Goal: Information Seeking & Learning: Check status

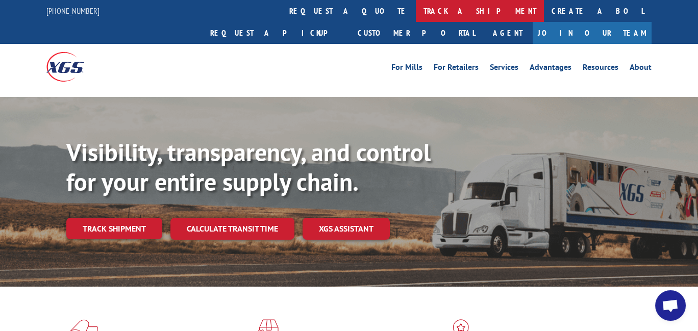
click at [416, 9] on link "track a shipment" at bounding box center [480, 11] width 128 height 22
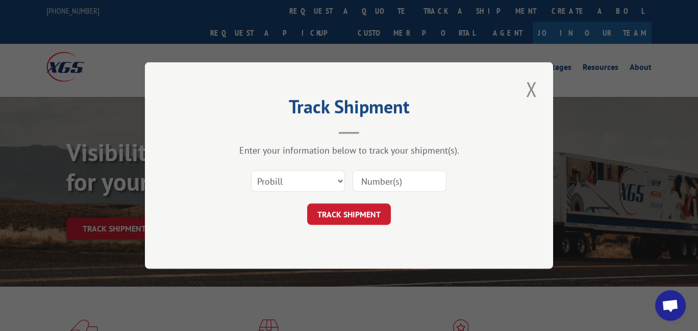
click at [374, 183] on input at bounding box center [400, 181] width 94 height 21
paste input "16955786"
type input "16955786"
click at [321, 177] on select "Select category... Probill BOL PO" at bounding box center [298, 181] width 94 height 21
select select "po"
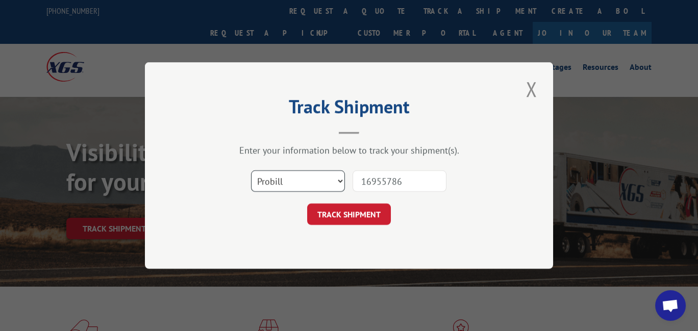
click at [251, 171] on select "Select category... Probill BOL PO" at bounding box center [298, 181] width 94 height 21
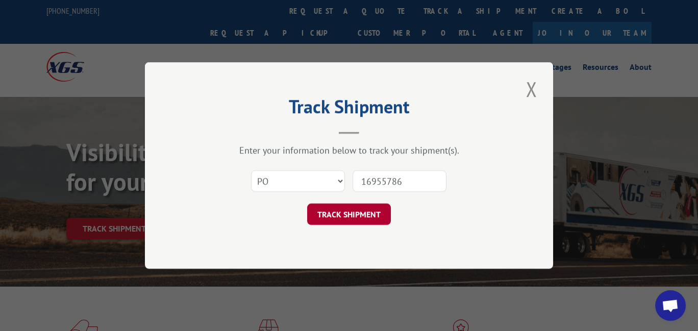
click at [357, 217] on button "TRACK SHIPMENT" at bounding box center [349, 214] width 84 height 21
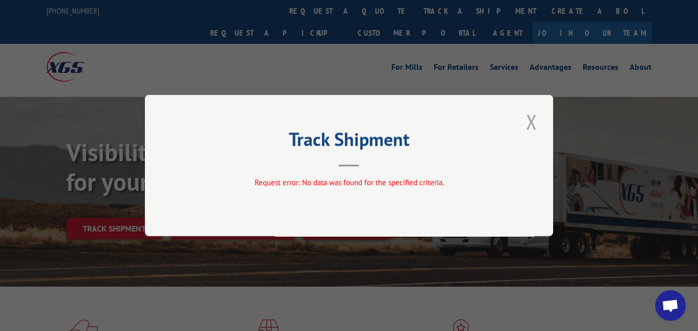
click at [531, 125] on button "Close modal" at bounding box center [531, 122] width 17 height 28
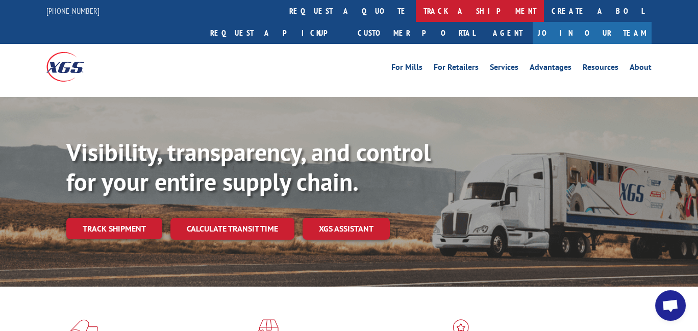
click at [416, 12] on link "track a shipment" at bounding box center [480, 11] width 128 height 22
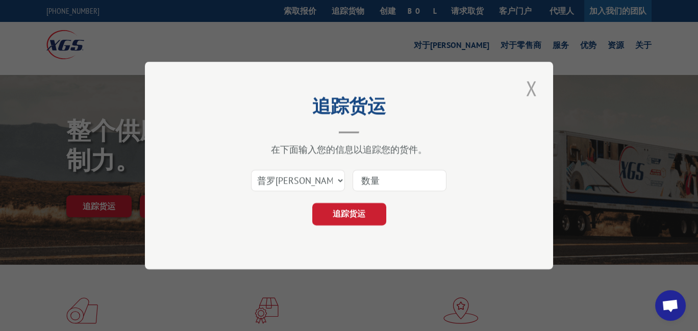
click at [533, 88] on button "关闭模式" at bounding box center [531, 89] width 17 height 28
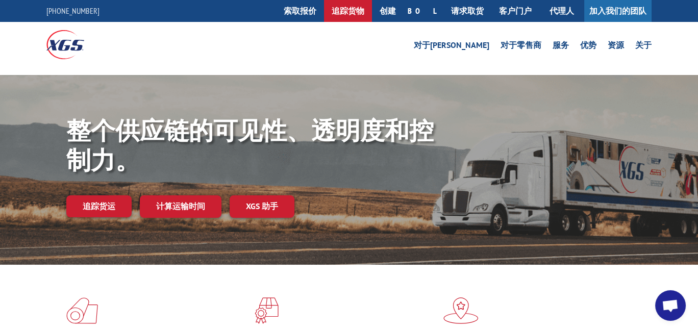
click at [365, 12] on font "追踪货物" at bounding box center [348, 11] width 33 height 10
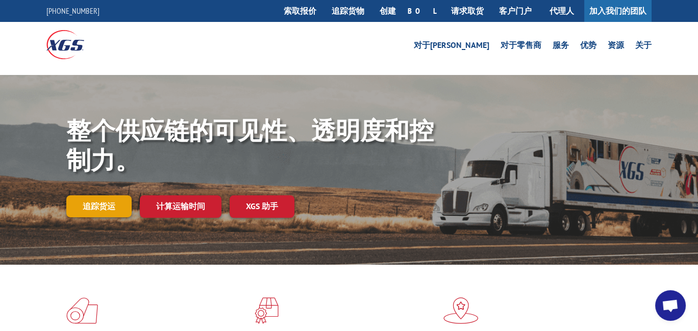
click at [101, 209] on font "追踪货运" at bounding box center [99, 206] width 33 height 10
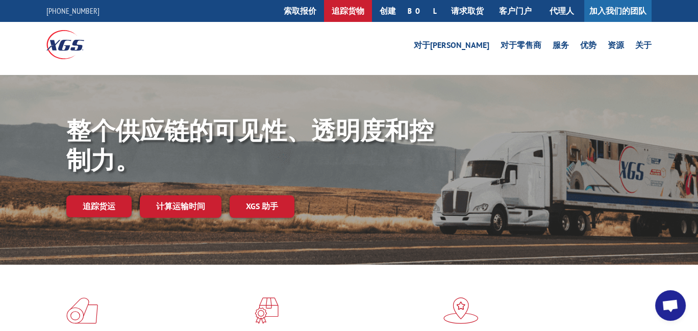
click at [365, 12] on font "追踪货物" at bounding box center [348, 11] width 33 height 10
click at [365, 7] on font "追踪货物" at bounding box center [348, 11] width 33 height 10
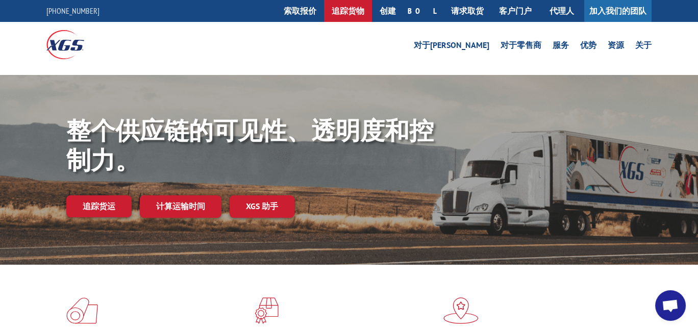
click at [365, 7] on font "追踪货物" at bounding box center [348, 11] width 33 height 10
click at [364, 12] on font "追踪货物" at bounding box center [348, 11] width 33 height 10
click at [365, 8] on font "追踪货物" at bounding box center [348, 11] width 33 height 10
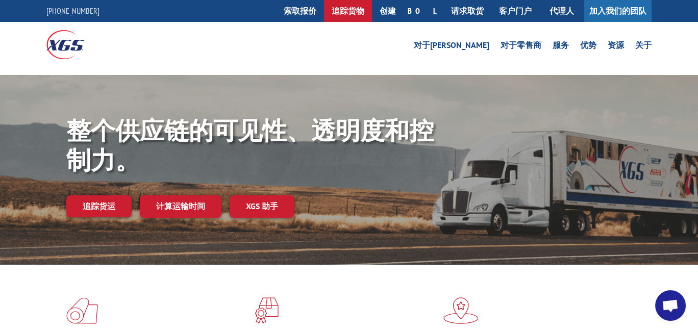
click at [365, 6] on font "追踪货物" at bounding box center [348, 11] width 33 height 10
click at [369, 3] on link "追踪货物" at bounding box center [348, 11] width 48 height 22
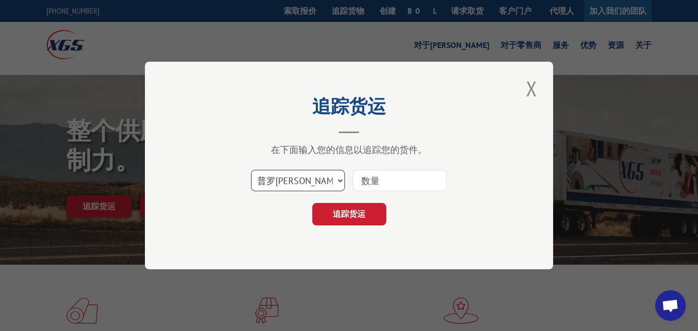
click at [324, 180] on select "选择类别... 普罗[PERSON_NAME] 博尔 邮政信箱" at bounding box center [298, 180] width 94 height 21
click at [251, 170] on select "选择类别... 普罗[PERSON_NAME] 博尔 邮政信箱" at bounding box center [298, 180] width 94 height 21
click at [323, 177] on select "选择类别... 普罗[PERSON_NAME] 博尔 邮政信箱" at bounding box center [298, 180] width 94 height 21
click at [340, 177] on select "选择类别... 普罗[PERSON_NAME] 博尔 邮政信箱" at bounding box center [298, 180] width 94 height 21
click at [532, 89] on button "关闭模式" at bounding box center [531, 89] width 17 height 28
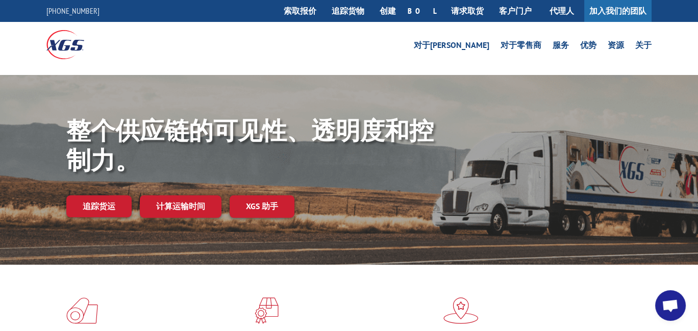
click at [96, 197] on link "追踪货运" at bounding box center [98, 206] width 65 height 21
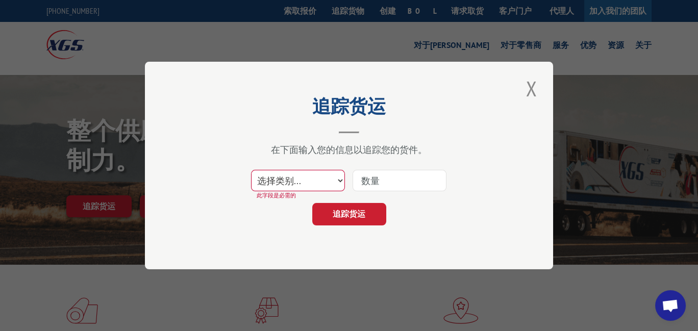
click at [338, 176] on select "选择类别... 普罗[PERSON_NAME] 博尔 邮政信箱" at bounding box center [298, 180] width 94 height 21
click at [527, 90] on button "关闭模式" at bounding box center [531, 89] width 17 height 28
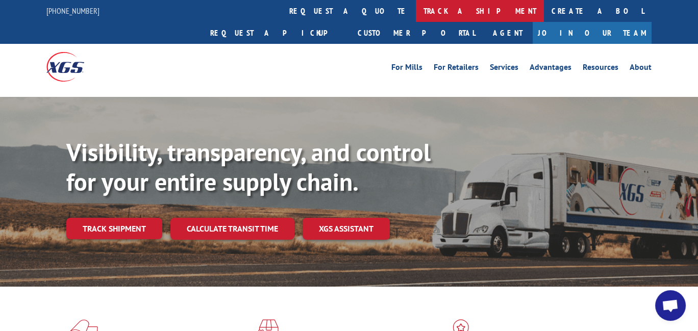
click at [416, 7] on link "track a shipment" at bounding box center [480, 11] width 128 height 22
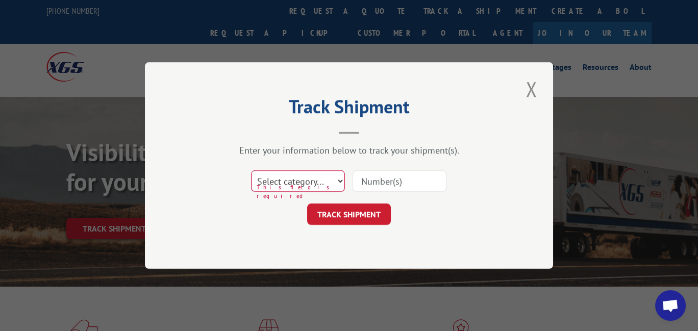
click at [333, 177] on select "Select category... Probill BOL PO" at bounding box center [298, 181] width 94 height 21
select select "probill"
click at [251, 171] on select "Select category... Probill BOL PO" at bounding box center [298, 181] width 94 height 21
click at [394, 179] on input at bounding box center [400, 181] width 94 height 21
type input "16955755"
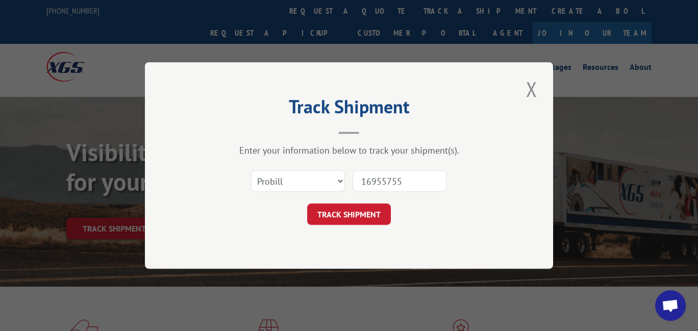
click at [348, 212] on button "TRACK SHIPMENT" at bounding box center [349, 214] width 84 height 21
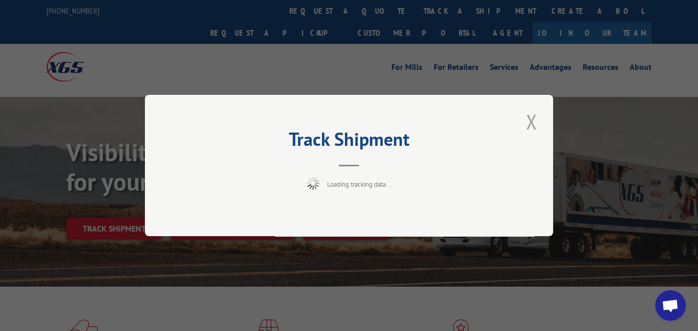
click at [529, 120] on button "Close modal" at bounding box center [531, 122] width 17 height 28
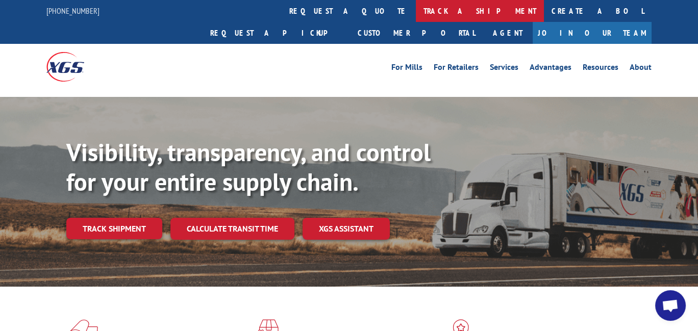
click at [416, 12] on link "track a shipment" at bounding box center [480, 11] width 128 height 22
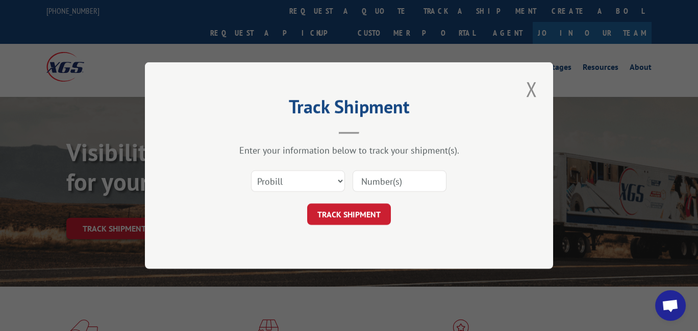
click at [403, 184] on input at bounding box center [400, 181] width 94 height 21
type input "16955755"
click at [355, 217] on button "TRACK SHIPMENT" at bounding box center [349, 214] width 84 height 21
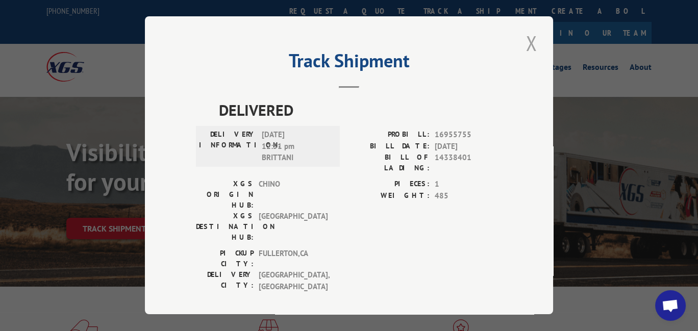
click at [527, 47] on button "Close modal" at bounding box center [531, 43] width 17 height 28
